Goal: Information Seeking & Learning: Learn about a topic

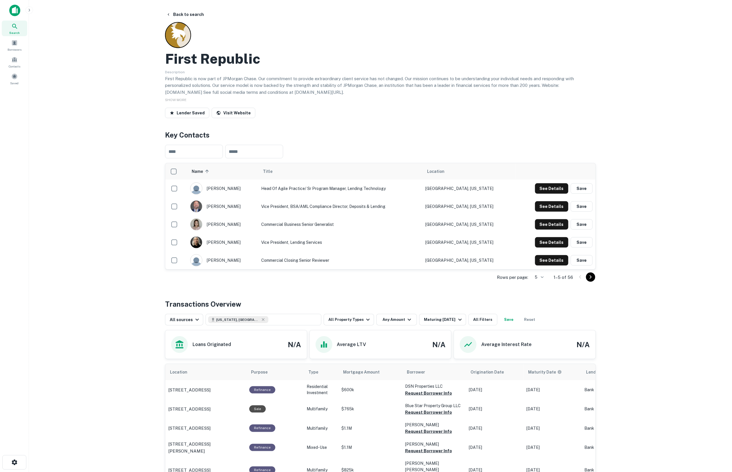
click at [12, 25] on icon at bounding box center [14, 26] width 7 height 7
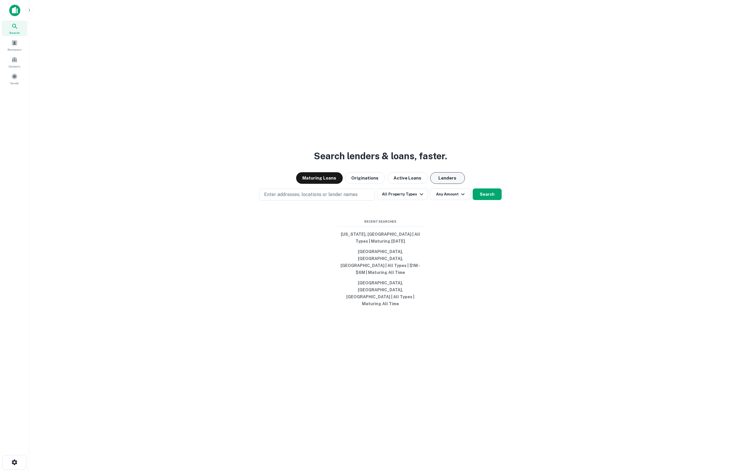
click at [437, 184] on button "Lenders" at bounding box center [447, 178] width 35 height 12
click at [445, 184] on button "Lenders" at bounding box center [447, 178] width 35 height 12
click at [303, 198] on p "Enter addresses, locations or lender names" at bounding box center [311, 194] width 94 height 7
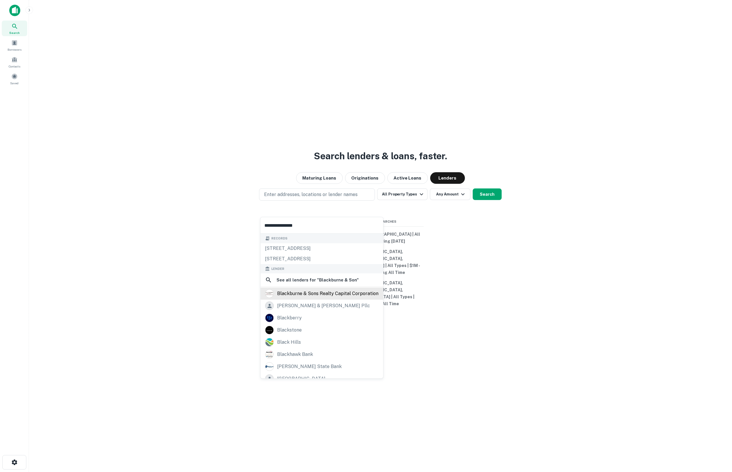
type input "**********"
click at [318, 294] on div "blackburne & sons realty capital corporation" at bounding box center [327, 293] width 101 height 9
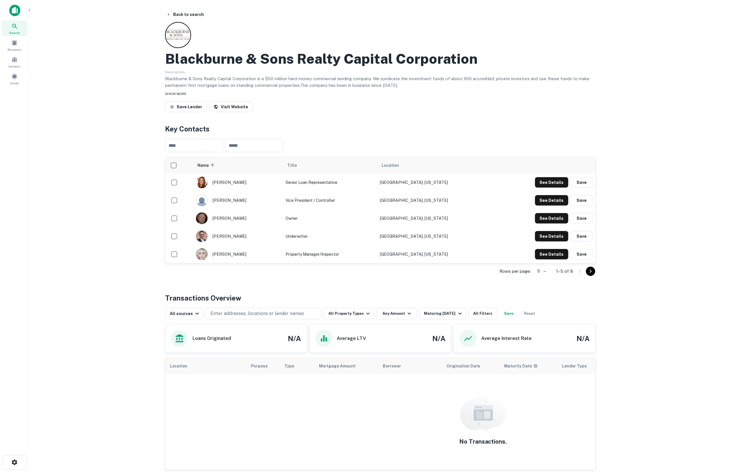
click at [174, 93] on span "SHOW MORE" at bounding box center [175, 94] width 21 height 4
click at [247, 310] on button "Enter addresses, locations or lender names" at bounding box center [264, 314] width 116 height 12
click at [184, 16] on button "Back to search" at bounding box center [185, 14] width 42 height 10
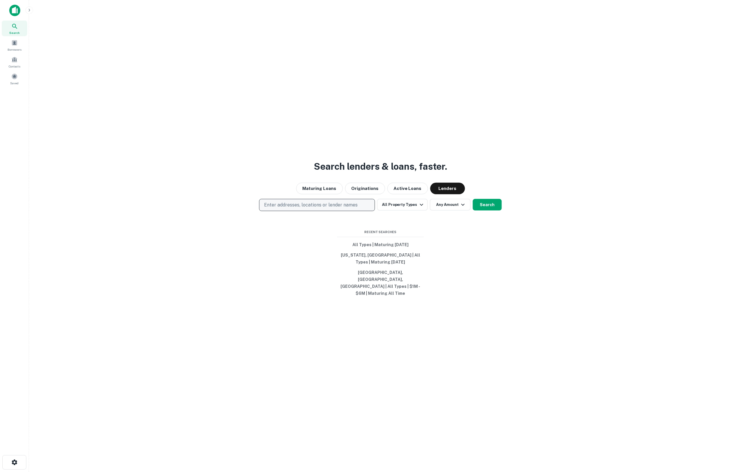
click at [312, 208] on button "Enter addresses, locations or lender names" at bounding box center [317, 205] width 116 height 12
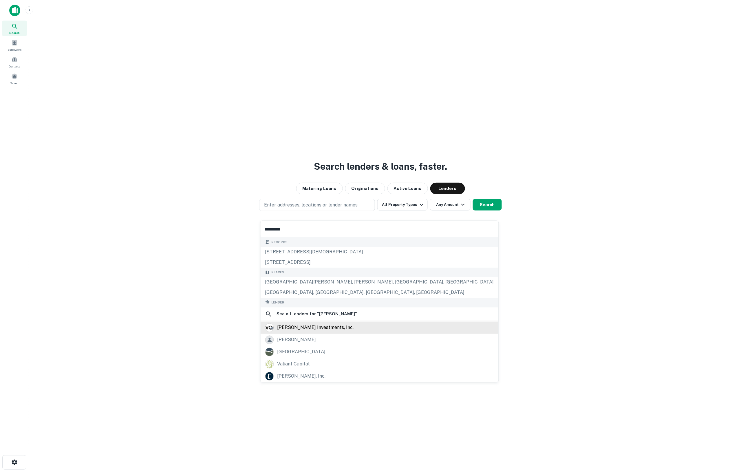
type input "*********"
drag, startPoint x: 293, startPoint y: 329, endPoint x: 545, endPoint y: 322, distance: 251.9
click at [293, 329] on div "[PERSON_NAME] investments, inc." at bounding box center [315, 327] width 76 height 9
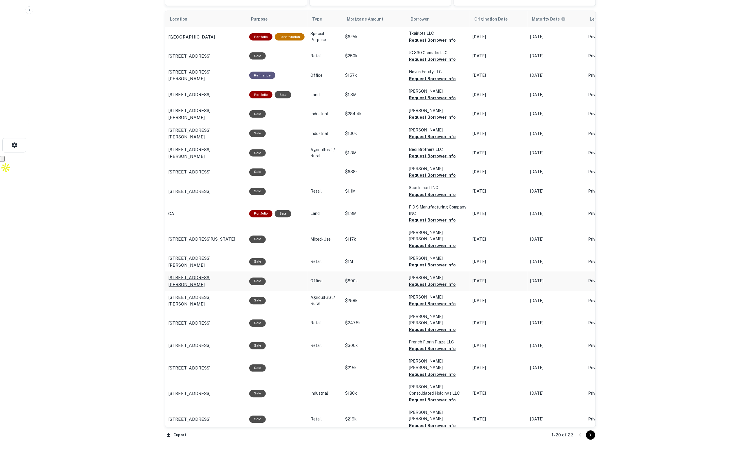
scroll to position [344, 0]
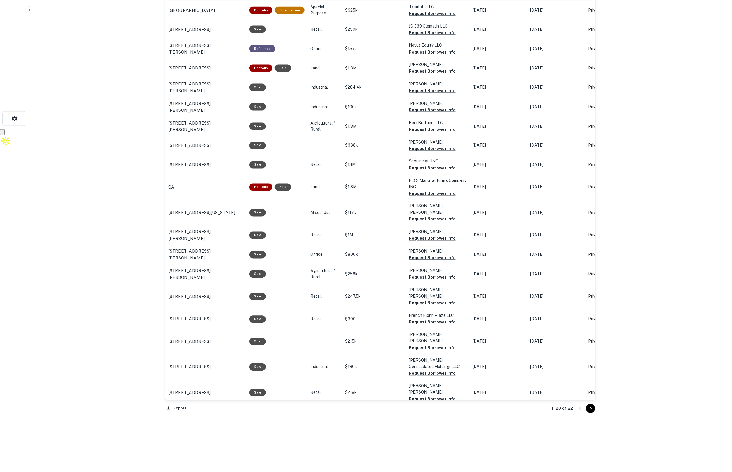
click at [590, 410] on icon "Go to next page" at bounding box center [591, 408] width 2 height 3
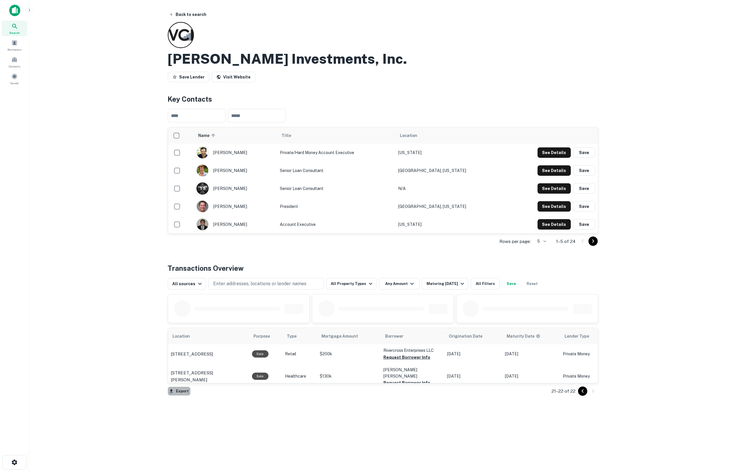
click at [170, 394] on icon "button" at bounding box center [171, 390] width 5 height 5
click at [190, 402] on li "Export as CSV" at bounding box center [200, 403] width 65 height 10
drag, startPoint x: 549, startPoint y: 112, endPoint x: 527, endPoint y: 176, distance: 67.3
click at [549, 112] on div "​ ​" at bounding box center [383, 115] width 431 height 23
click at [580, 391] on icon "Go to previous page" at bounding box center [583, 391] width 7 height 7
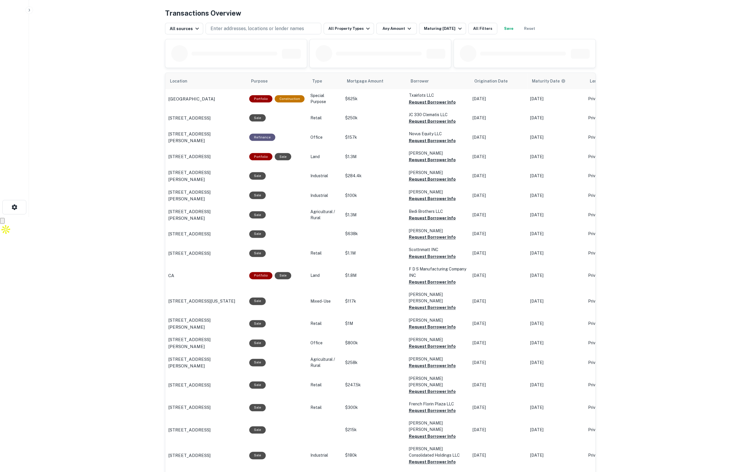
scroll to position [344, 0]
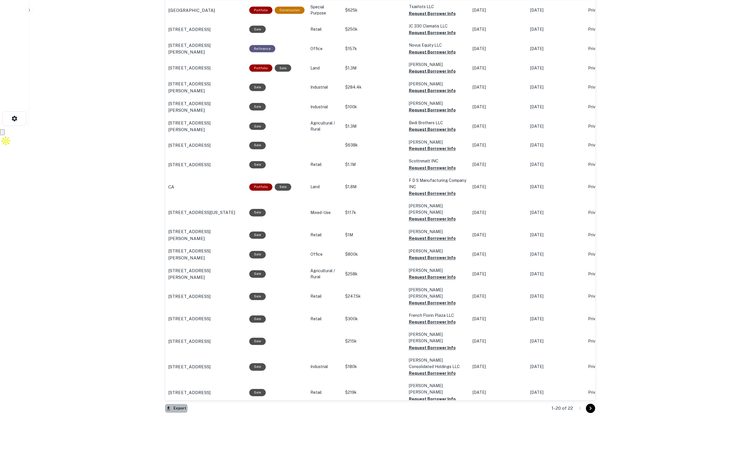
click at [179, 410] on button "Export" at bounding box center [176, 408] width 23 height 9
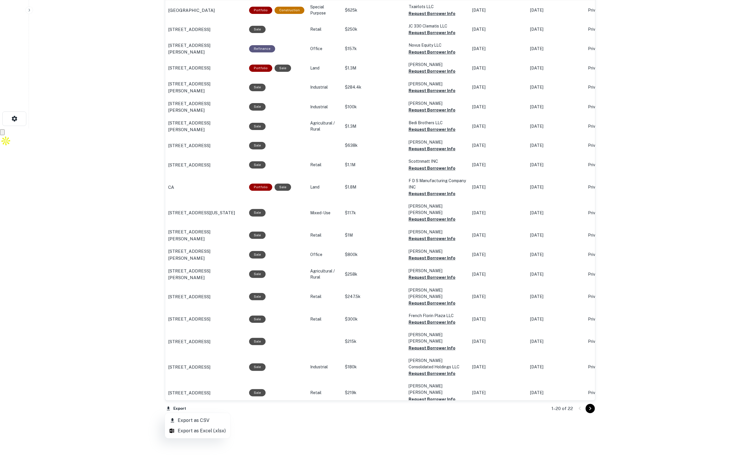
click at [202, 417] on li "Export as CSV" at bounding box center [197, 420] width 65 height 10
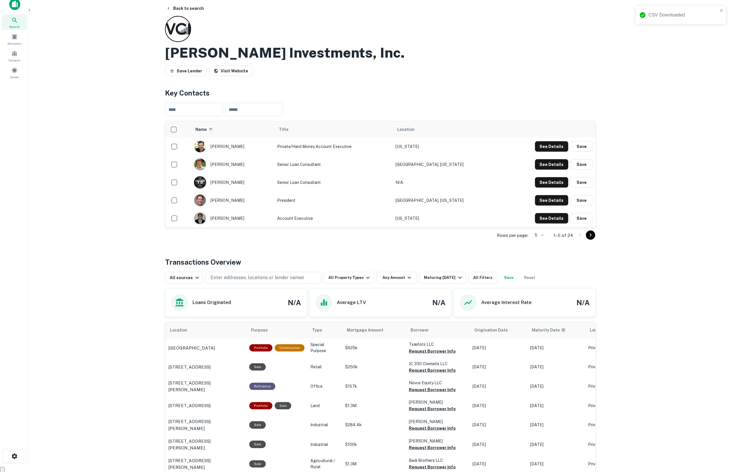
scroll to position [0, 0]
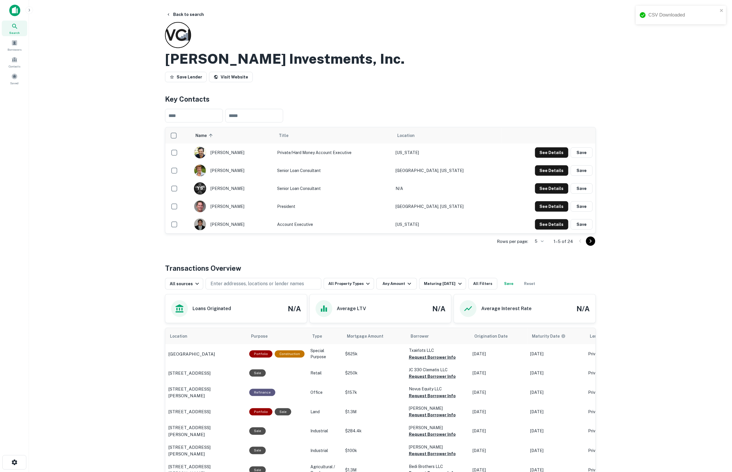
drag, startPoint x: 232, startPoint y: 280, endPoint x: 138, endPoint y: 67, distance: 232.2
click at [232, 280] on button "Enter addresses, locations or lender names" at bounding box center [264, 284] width 116 height 12
click at [171, 12] on button "Back to search" at bounding box center [185, 14] width 42 height 10
click at [228, 285] on p "Enter addresses, locations or lender names" at bounding box center [257, 283] width 94 height 7
click at [169, 14] on icon "button" at bounding box center [168, 14] width 5 height 5
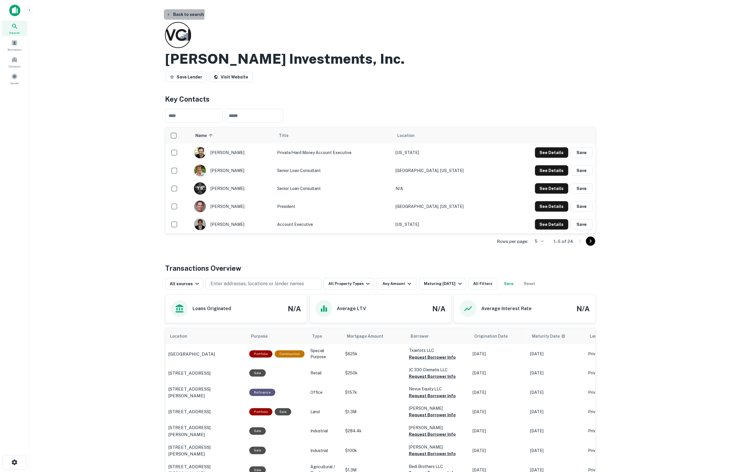
click at [170, 14] on icon "button" at bounding box center [168, 14] width 5 height 5
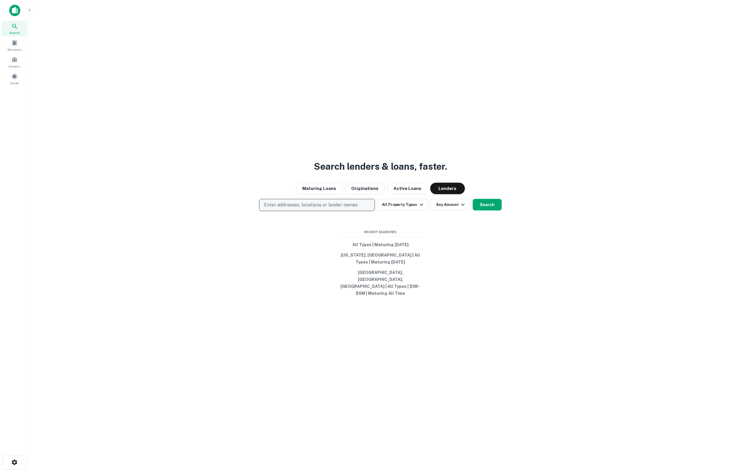
click at [291, 208] on p "Enter addresses, locations or lender names" at bounding box center [311, 204] width 94 height 7
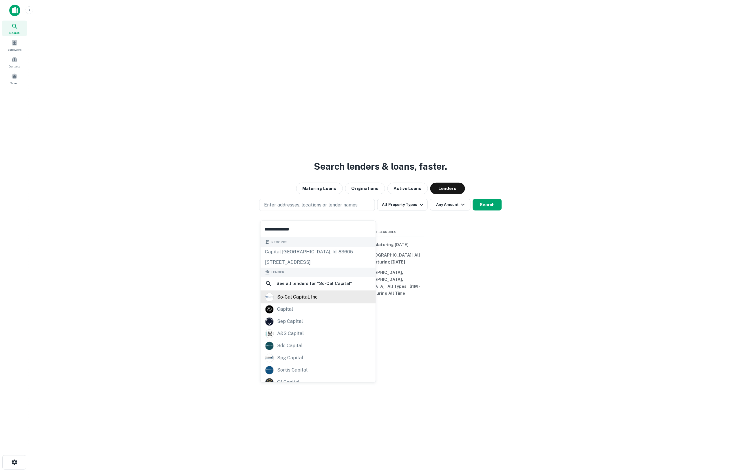
type input "**********"
click at [300, 300] on div "so-cal capital, inc" at bounding box center [297, 297] width 41 height 9
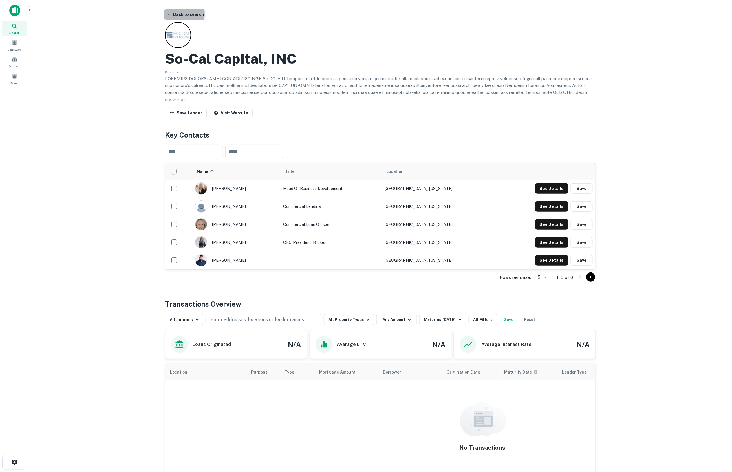
click at [169, 14] on icon "button" at bounding box center [168, 14] width 5 height 5
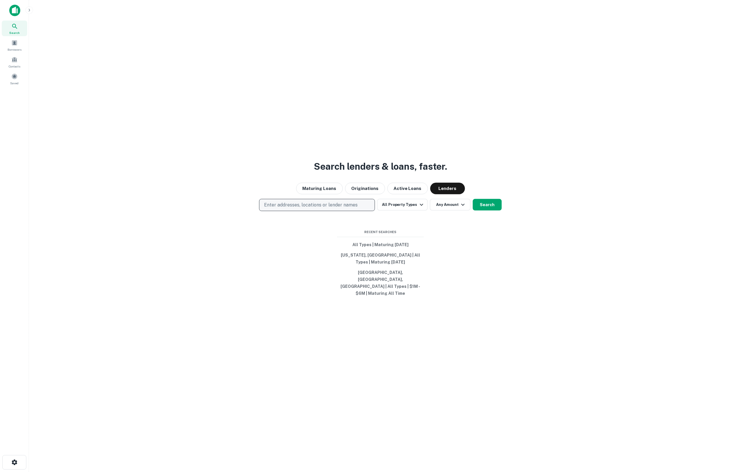
click at [316, 208] on p "Enter addresses, locations or lender names" at bounding box center [311, 204] width 94 height 7
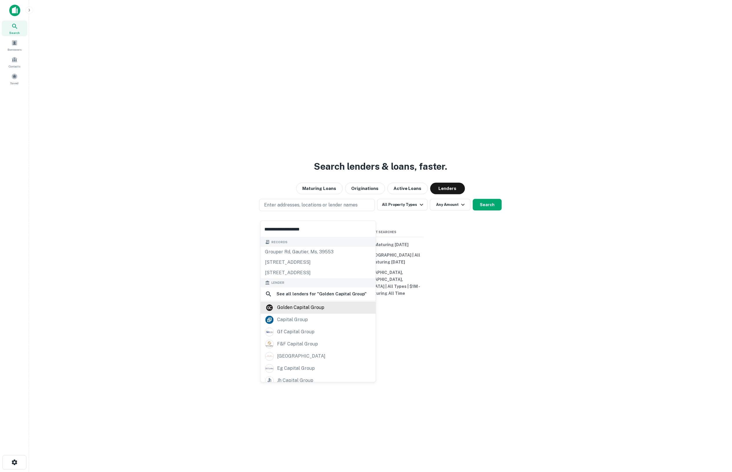
type input "**********"
drag, startPoint x: 296, startPoint y: 310, endPoint x: 328, endPoint y: 299, distance: 34.1
click at [296, 310] on div "golden capital group" at bounding box center [300, 307] width 47 height 9
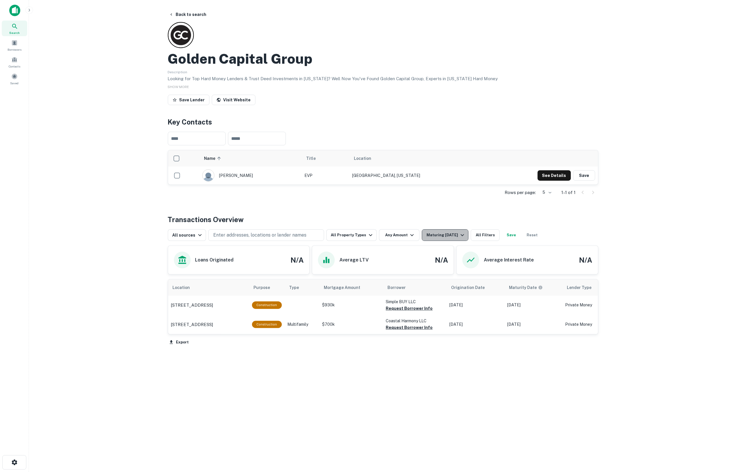
click at [441, 239] on button "Maturing [DATE]" at bounding box center [445, 235] width 47 height 12
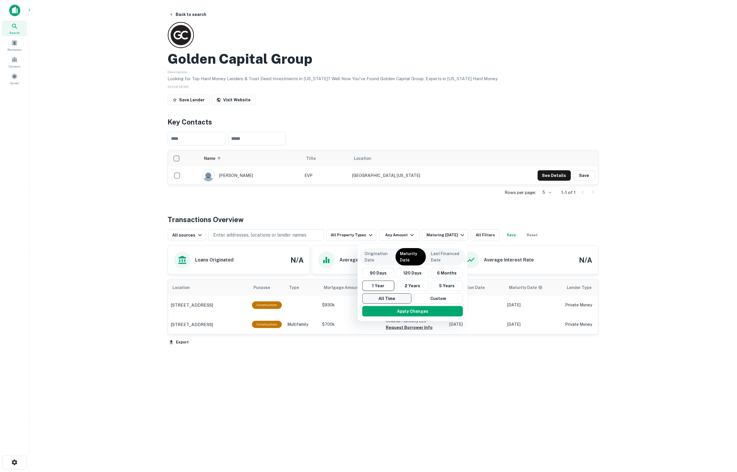
click at [395, 300] on button "All Time" at bounding box center [386, 298] width 49 height 10
click at [672, 220] on div at bounding box center [368, 236] width 737 height 472
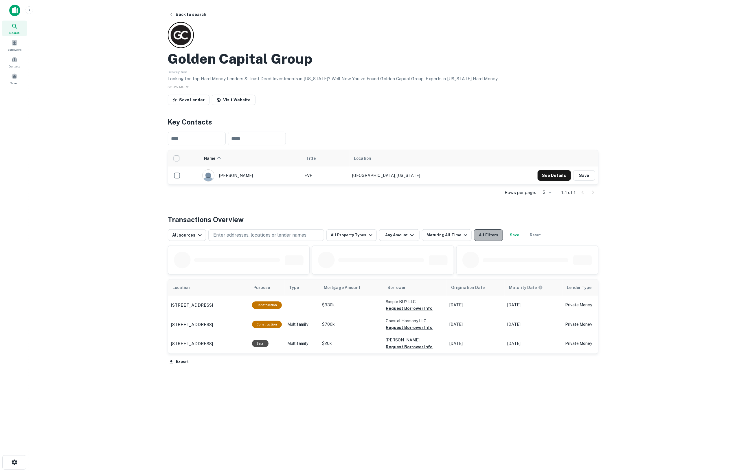
click at [474, 234] on button "All Filters" at bounding box center [488, 235] width 29 height 12
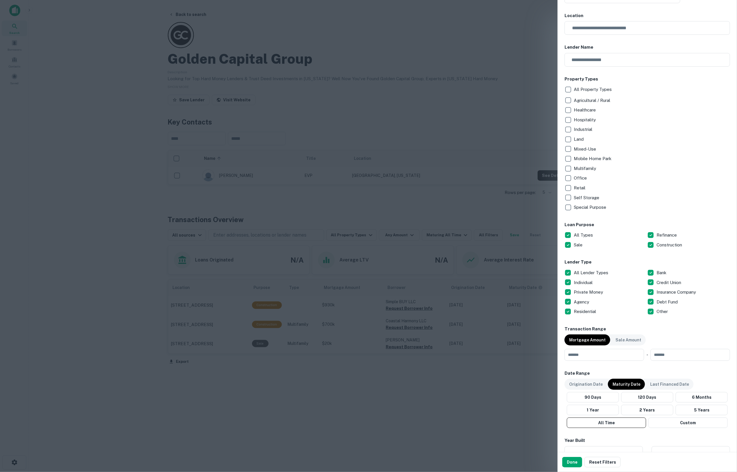
scroll to position [72, 0]
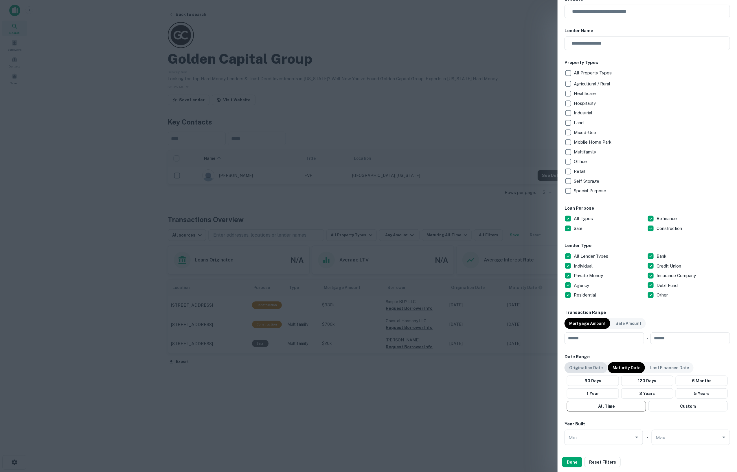
click at [584, 365] on p "Origination Date" at bounding box center [586, 367] width 34 height 6
click at [601, 405] on button "All Time" at bounding box center [606, 406] width 82 height 10
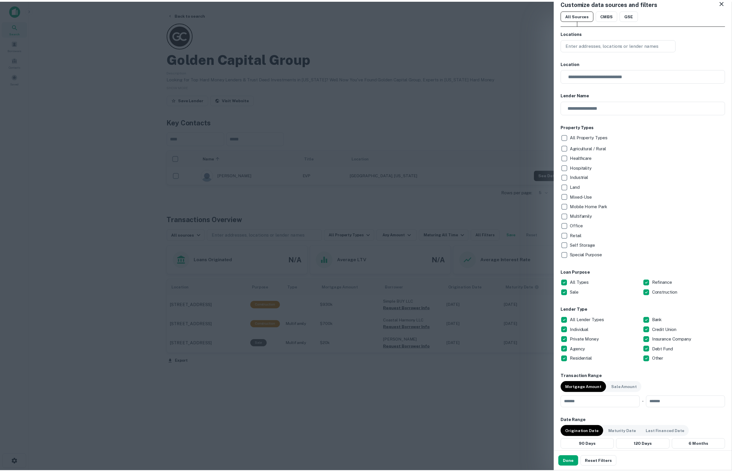
scroll to position [0, 0]
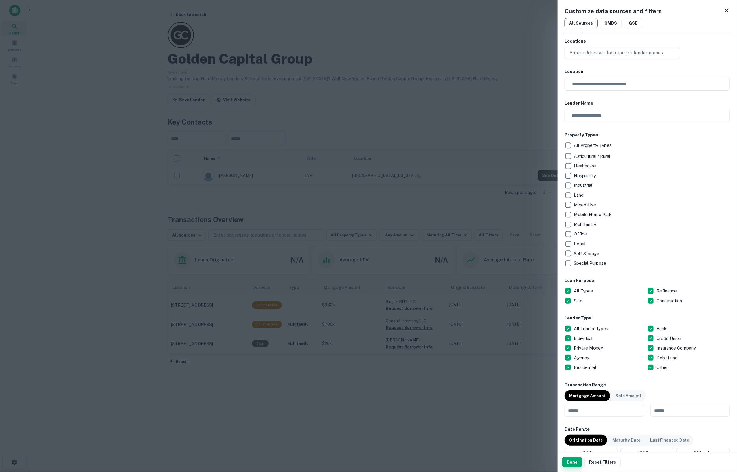
click at [573, 462] on button "Done" at bounding box center [572, 462] width 20 height 10
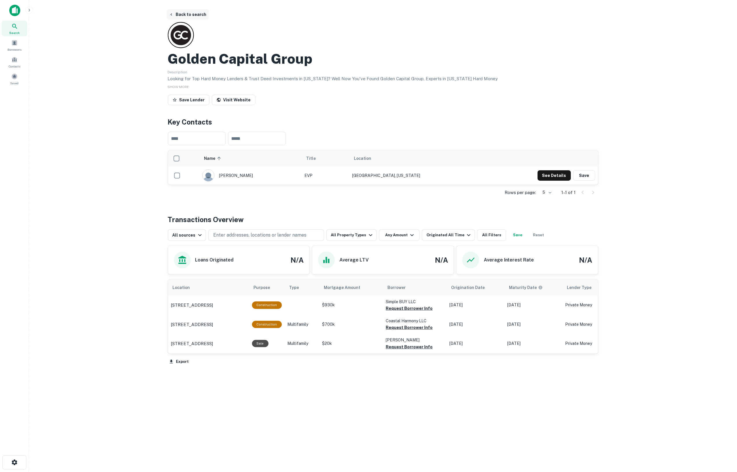
click at [177, 10] on button "Back to search" at bounding box center [188, 14] width 42 height 10
click at [173, 13] on icon "button" at bounding box center [171, 14] width 5 height 5
click at [169, 15] on icon "button" at bounding box center [171, 14] width 5 height 5
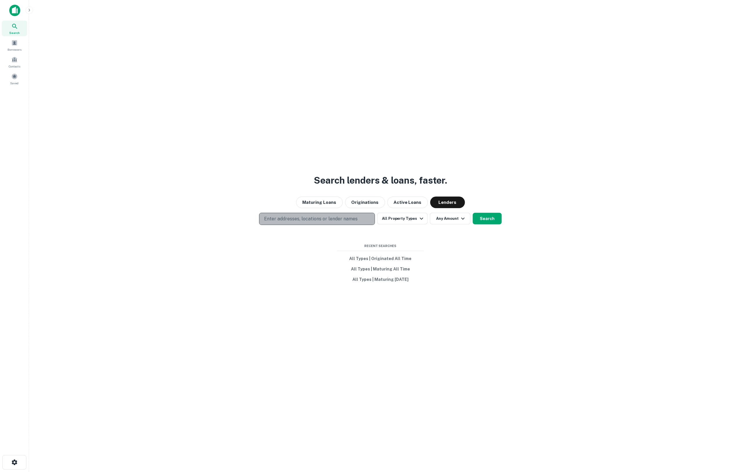
click at [304, 219] on p "Enter addresses, locations or lender names" at bounding box center [311, 218] width 94 height 7
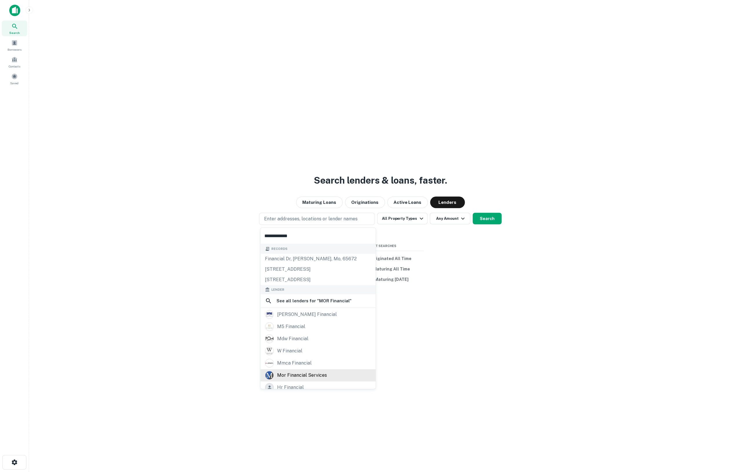
type input "**********"
click at [306, 375] on div "mor financial services" at bounding box center [302, 375] width 50 height 9
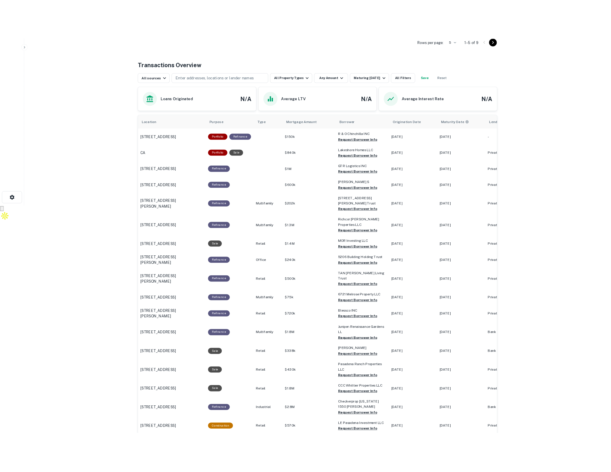
scroll to position [19, 0]
